Goal: Task Accomplishment & Management: Manage account settings

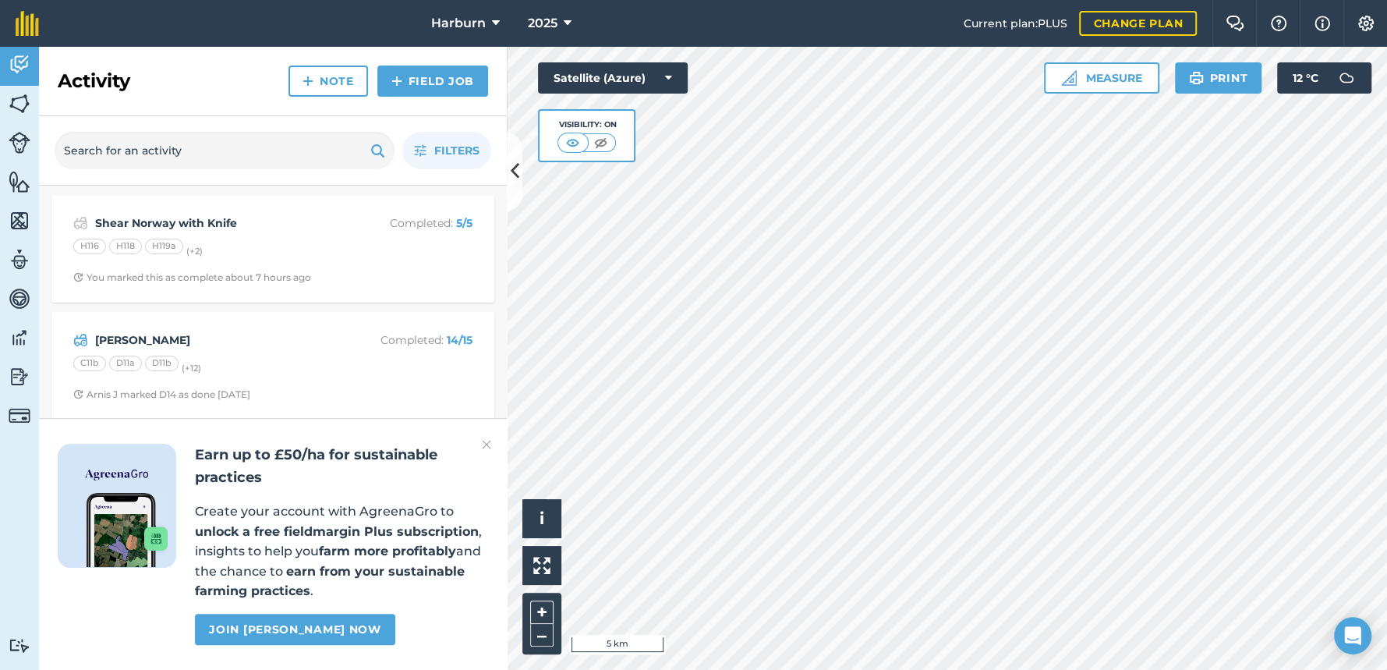
click at [487, 444] on img at bounding box center [486, 444] width 9 height 19
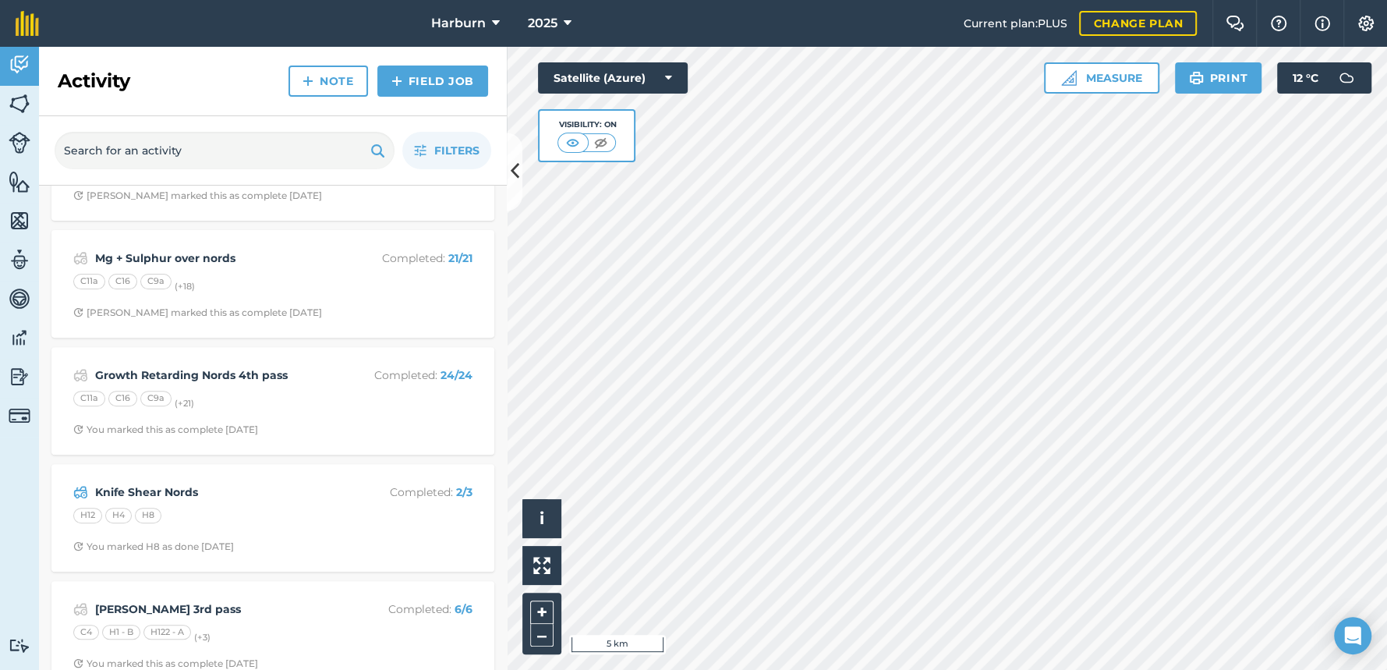
scroll to position [519, 0]
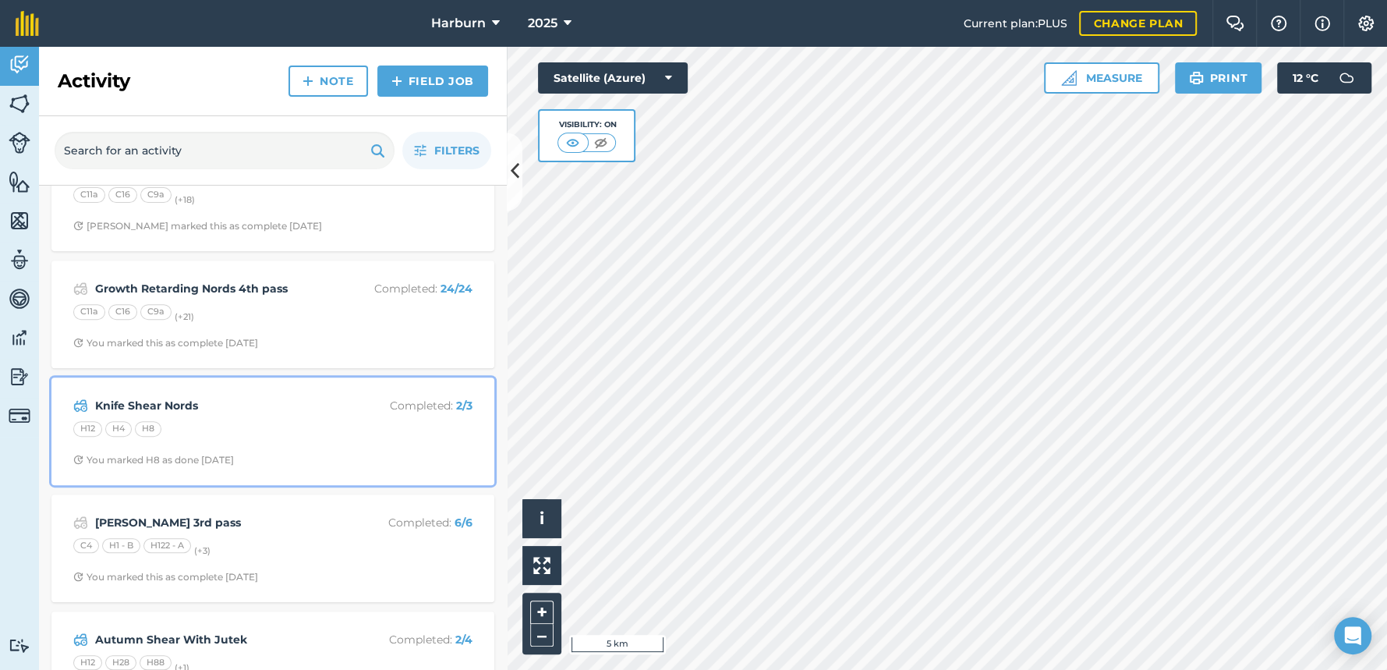
click at [223, 402] on strong "Knife Shear Nords" at bounding box center [218, 405] width 247 height 17
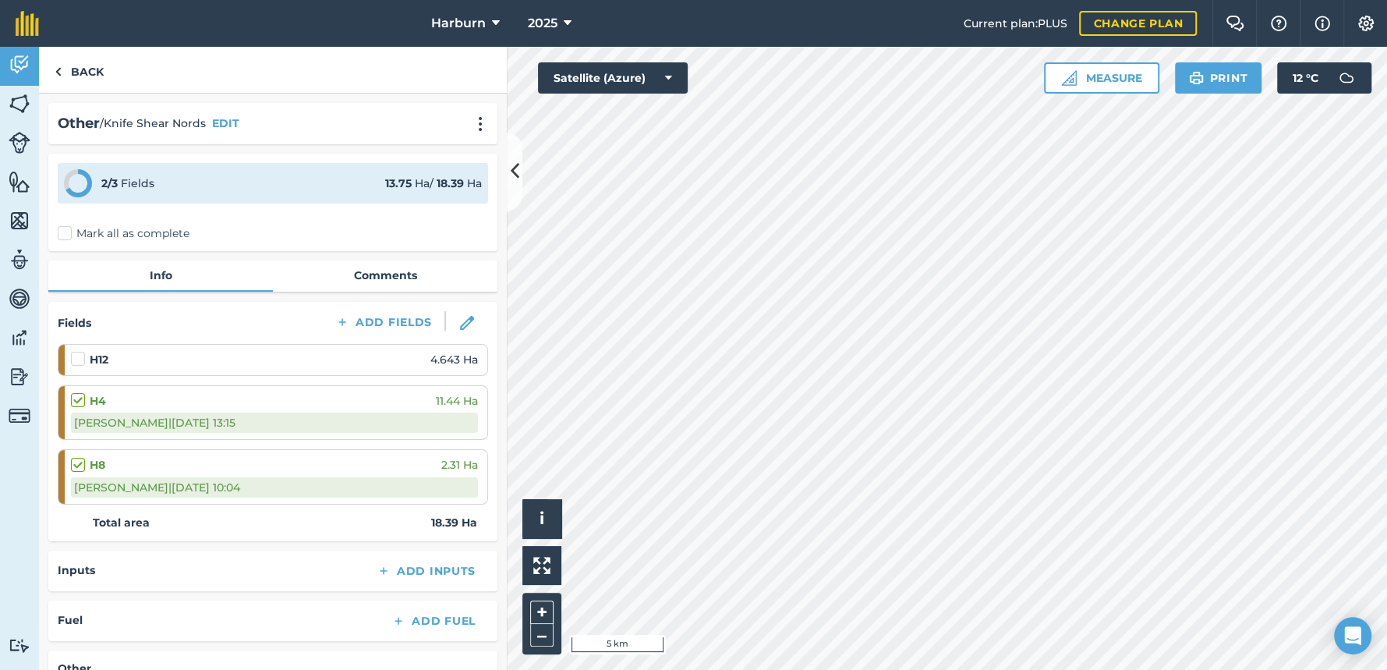
click at [83, 351] on label at bounding box center [80, 351] width 19 height 0
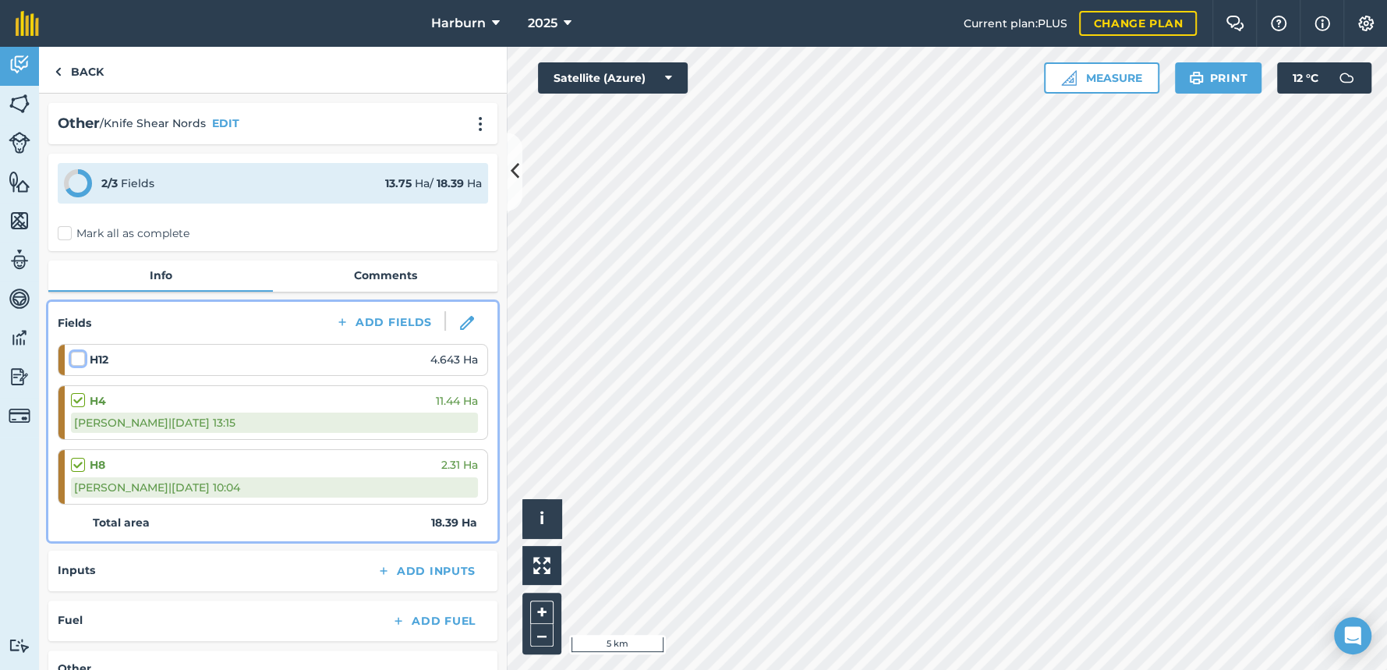
click at [81, 359] on input "checkbox" at bounding box center [76, 356] width 10 height 10
checkbox input "false"
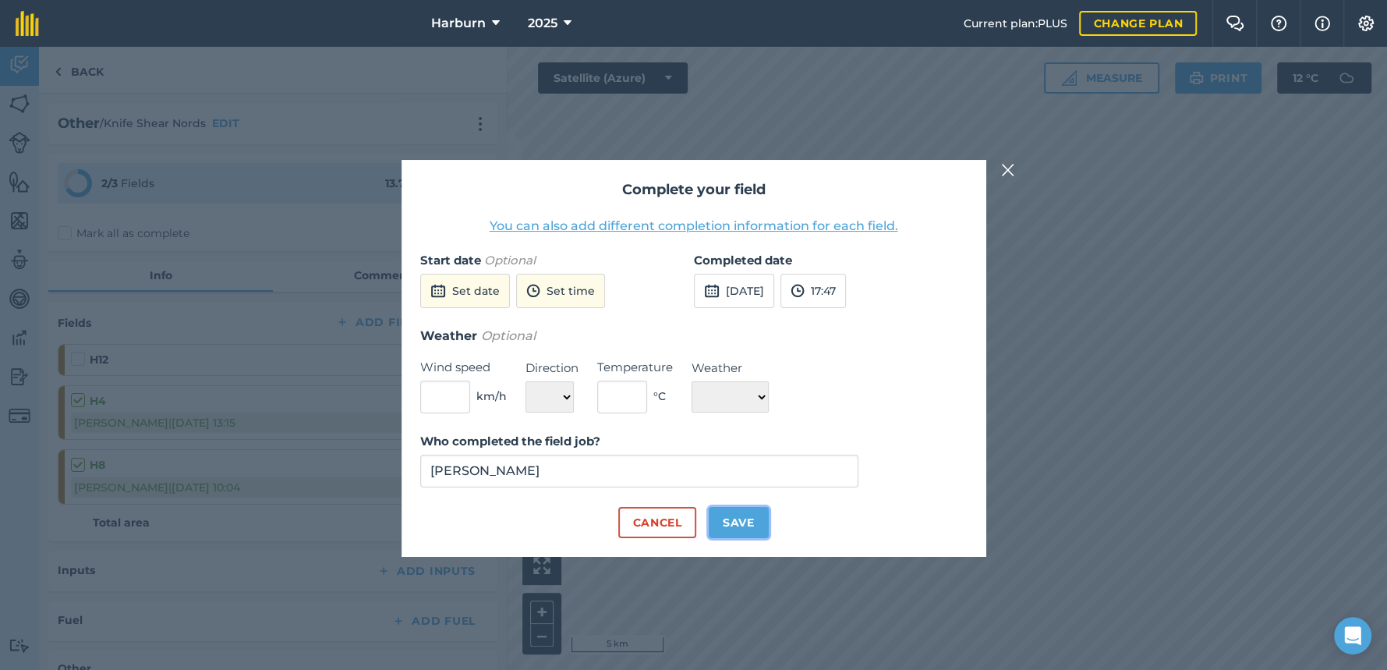
click at [747, 520] on button "Save" at bounding box center [739, 522] width 60 height 31
checkbox input "true"
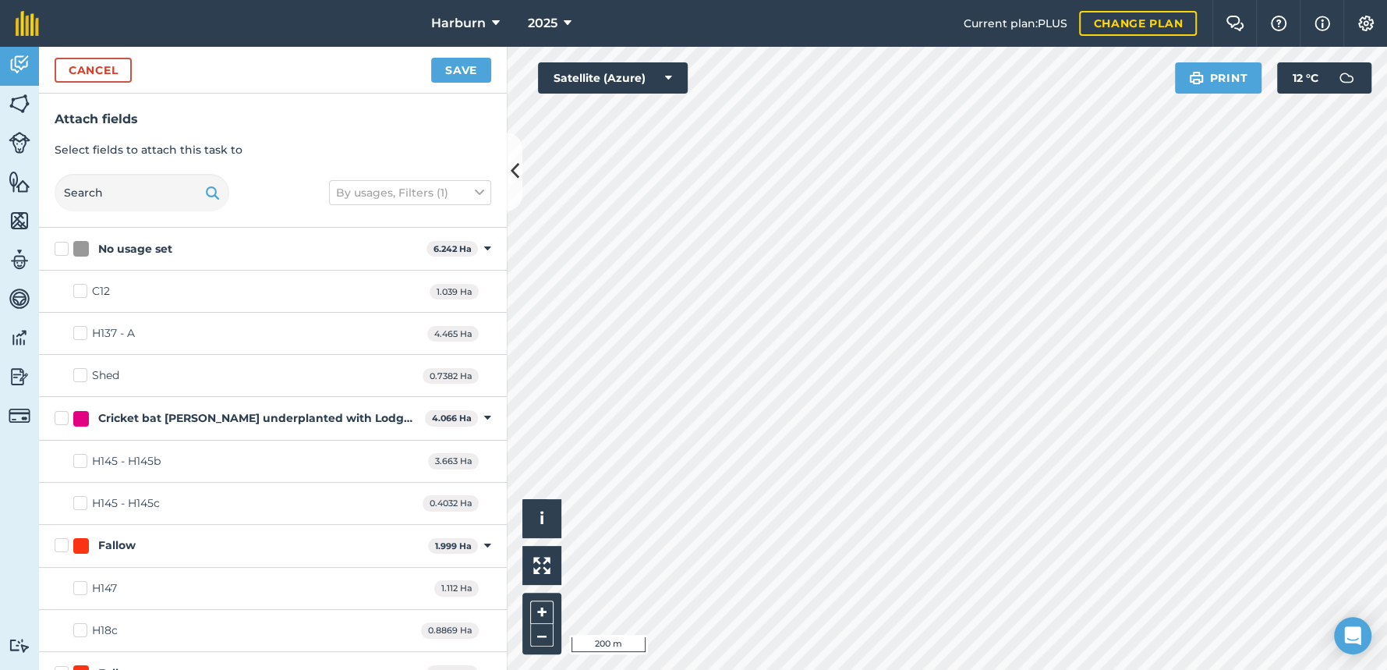
checkbox input "true"
click at [446, 74] on button "Save" at bounding box center [461, 70] width 60 height 25
checkbox input "false"
